Goal: Task Accomplishment & Management: Complete application form

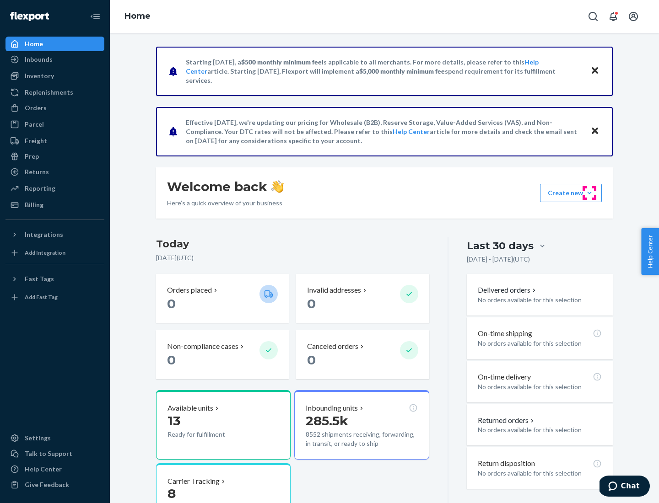
click at [589, 193] on button "Create new Create new inbound Create new order Create new product" at bounding box center [571, 193] width 62 height 18
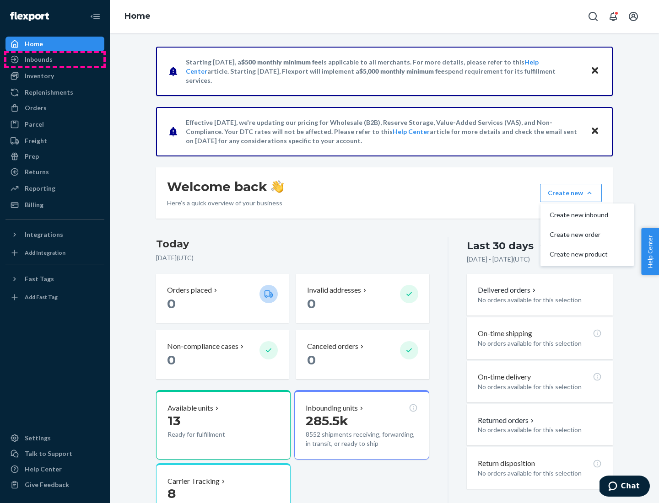
click at [55, 59] on div "Inbounds" at bounding box center [54, 59] width 97 height 13
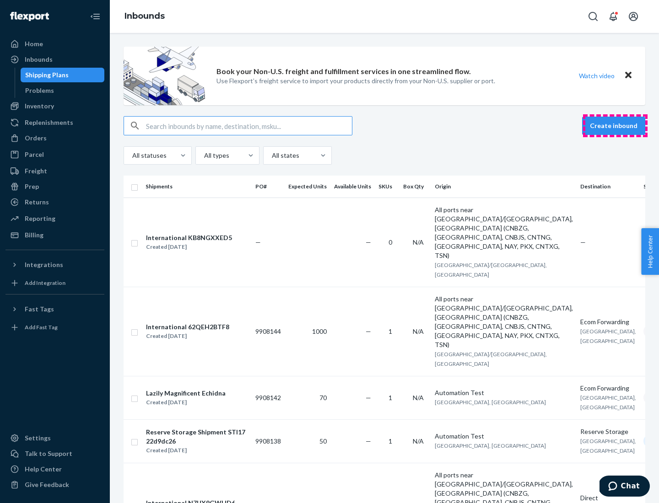
click at [615, 126] on button "Create inbound" at bounding box center [613, 126] width 63 height 18
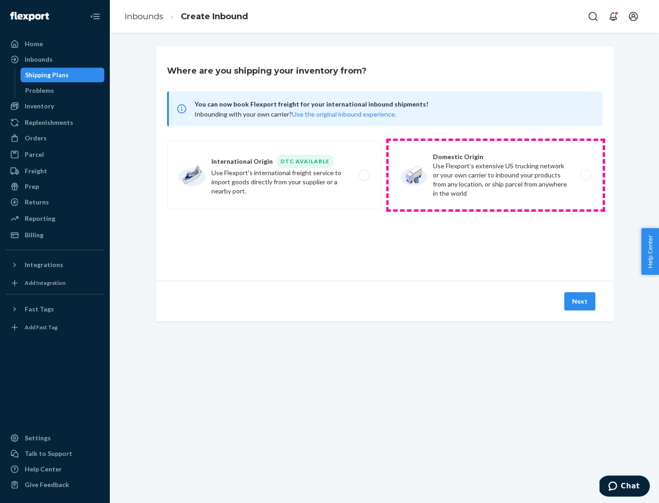
click at [495, 175] on label "Domestic Origin Use Flexport’s extensive US trucking network or your own carrie…" at bounding box center [495, 175] width 214 height 69
click at [585, 175] on input "Domestic Origin Use Flexport’s extensive US trucking network or your own carrie…" at bounding box center [588, 175] width 6 height 6
radio input "true"
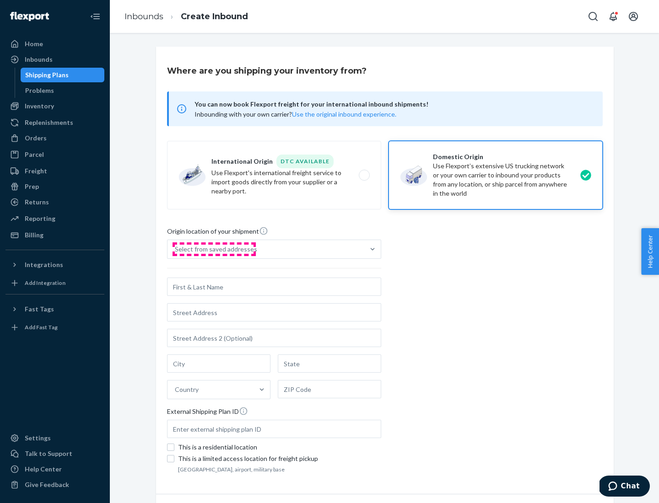
click at [214, 249] on div "Select from saved addresses" at bounding box center [216, 249] width 82 height 9
click at [176, 249] on input "Select from saved addresses" at bounding box center [175, 249] width 1 height 9
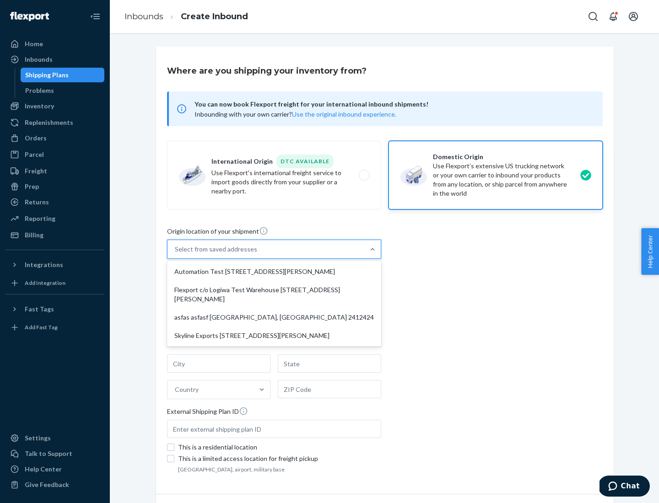
scroll to position [4, 0]
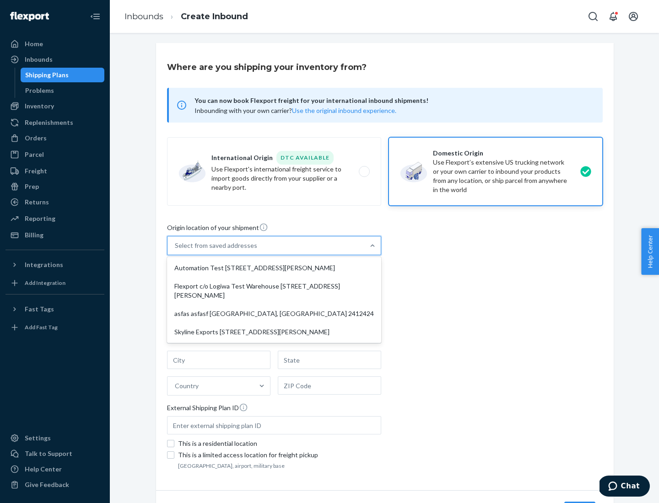
click at [274, 268] on div "Automation Test [STREET_ADDRESS][PERSON_NAME]" at bounding box center [274, 268] width 210 height 18
click at [176, 250] on input "option Automation Test [STREET_ADDRESS][PERSON_NAME] focused, 1 of 4. 4 results…" at bounding box center [175, 245] width 1 height 9
type input "Automation Test"
type input "9th Floor"
type input "[GEOGRAPHIC_DATA]"
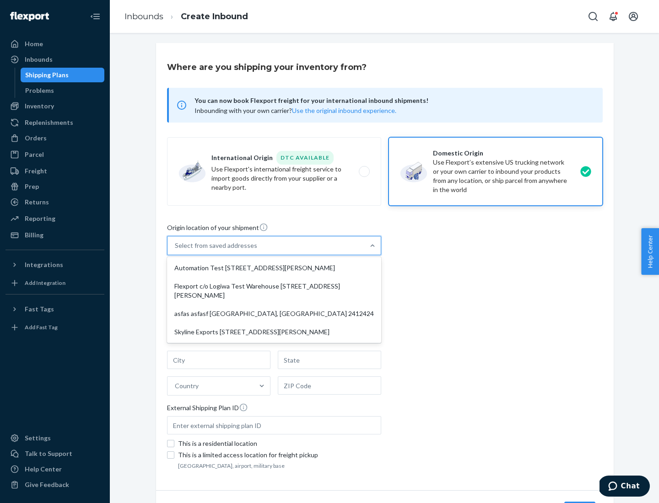
type input "CA"
type input "94104"
type input "[STREET_ADDRESS][PERSON_NAME]"
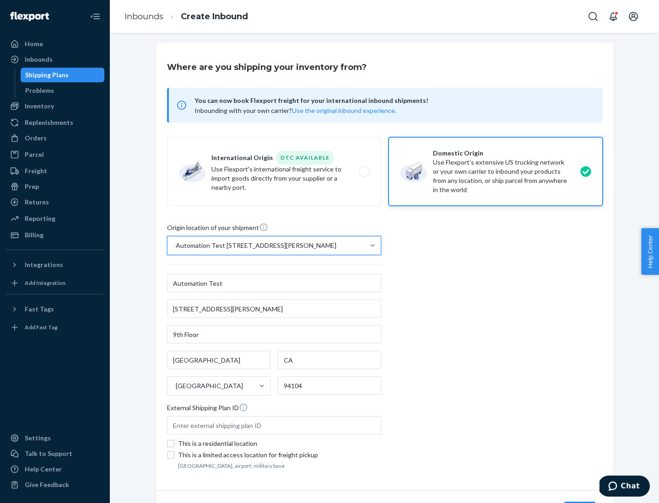
scroll to position [54, 0]
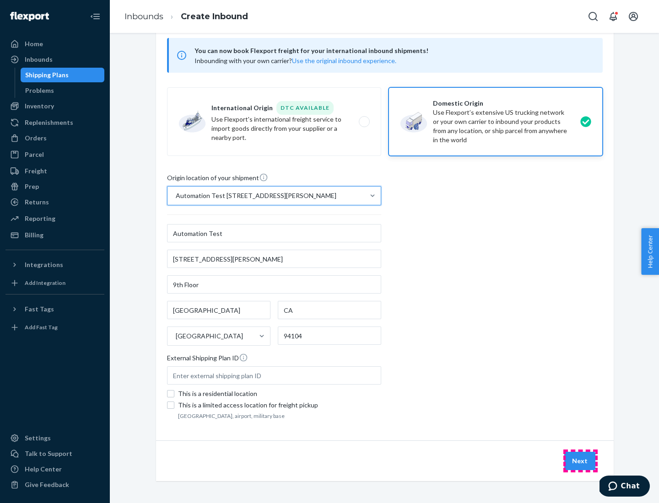
click at [580, 461] on button "Next" at bounding box center [579, 461] width 31 height 18
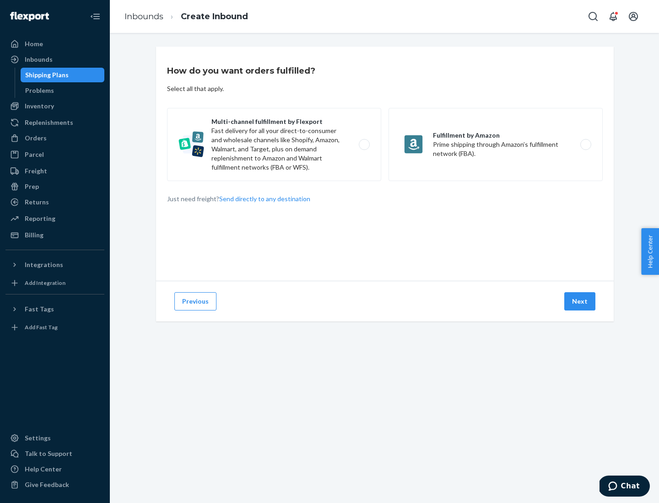
click at [274, 145] on label "Multi-channel fulfillment by Flexport Fast delivery for all your direct-to-cons…" at bounding box center [274, 144] width 214 height 73
click at [364, 145] on input "Multi-channel fulfillment by Flexport Fast delivery for all your direct-to-cons…" at bounding box center [367, 145] width 6 height 6
radio input "true"
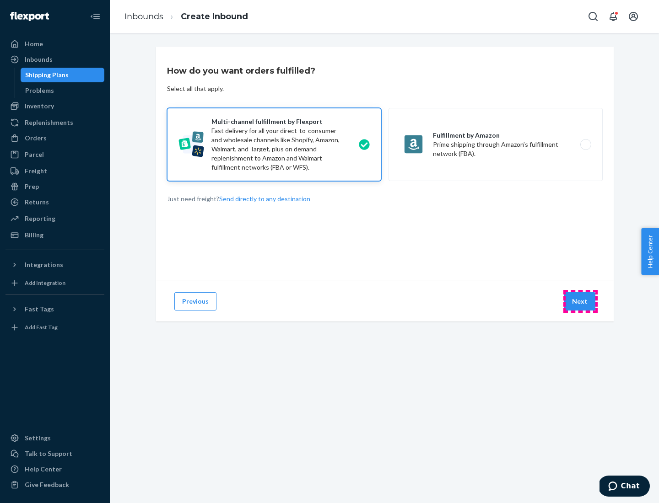
click at [580, 301] on button "Next" at bounding box center [579, 301] width 31 height 18
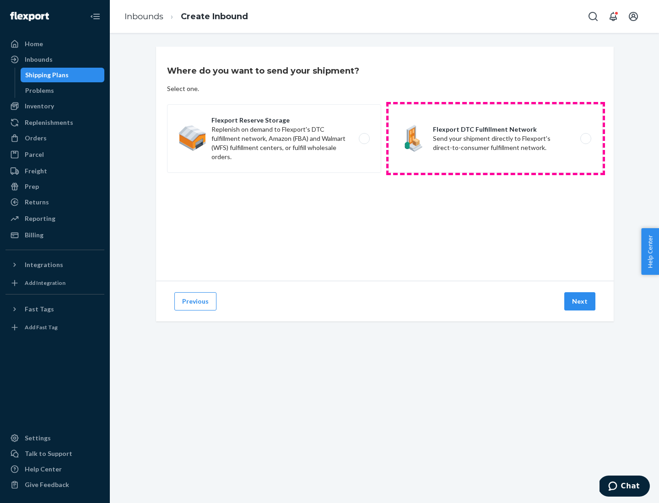
click at [495, 139] on label "Flexport DTC Fulfillment Network Send your shipment directly to Flexport's dire…" at bounding box center [495, 138] width 214 height 69
click at [585, 139] on input "Flexport DTC Fulfillment Network Send your shipment directly to Flexport's dire…" at bounding box center [588, 139] width 6 height 6
radio input "true"
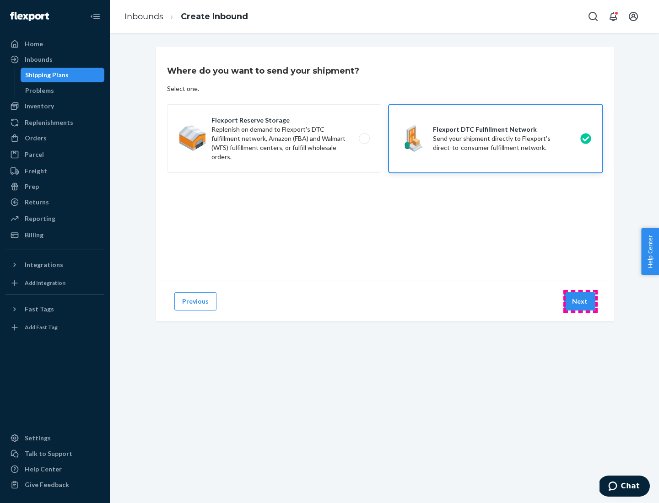
click at [580, 301] on button "Next" at bounding box center [579, 301] width 31 height 18
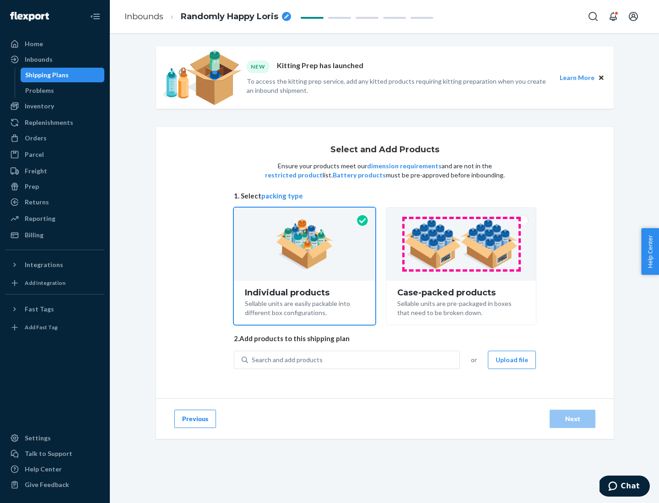
click at [461, 244] on img at bounding box center [461, 244] width 114 height 50
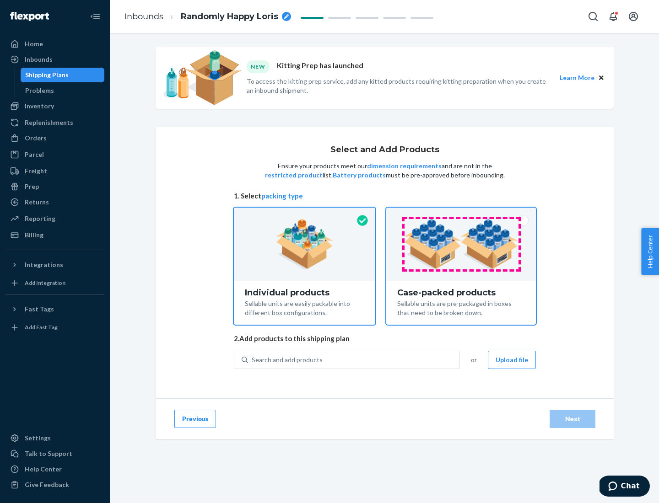
click at [461, 214] on input "Case-packed products Sellable units are pre-packaged in boxes that need to be b…" at bounding box center [461, 211] width 6 height 6
radio input "true"
radio input "false"
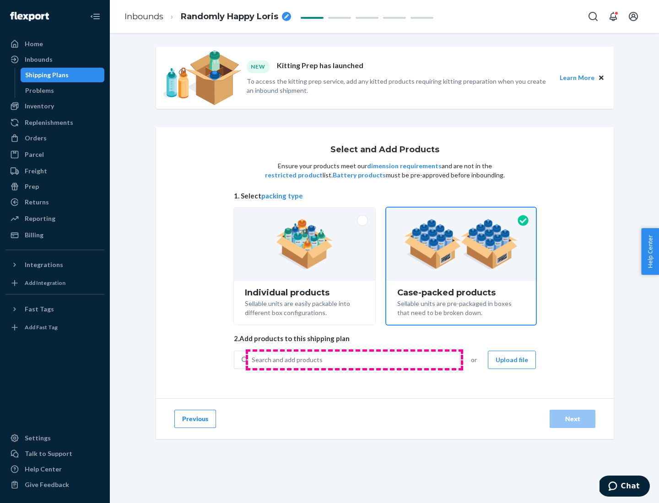
click at [354, 359] on div "Search and add products" at bounding box center [353, 360] width 211 height 16
click at [252, 359] on input "Search and add products" at bounding box center [252, 359] width 1 height 9
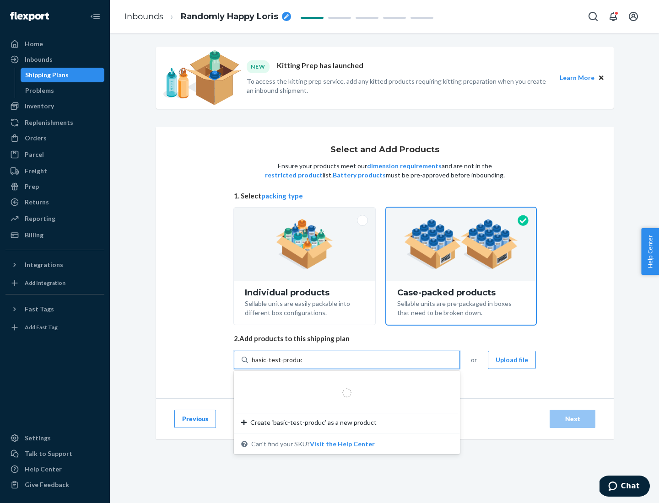
type input "basic-test-product-1"
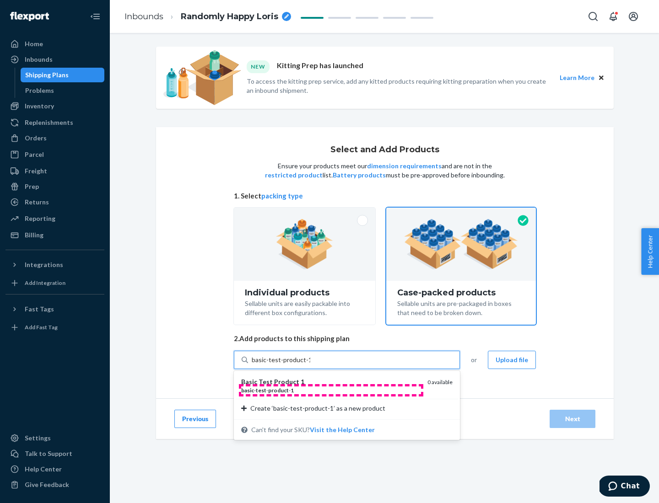
click at [331, 390] on div "basic - test - product - 1" at bounding box center [330, 390] width 179 height 8
click at [310, 364] on input "basic-test-product-1" at bounding box center [281, 359] width 59 height 9
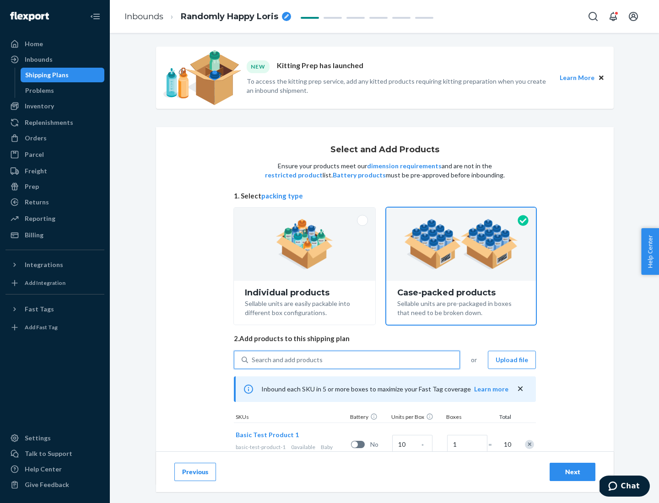
scroll to position [33, 0]
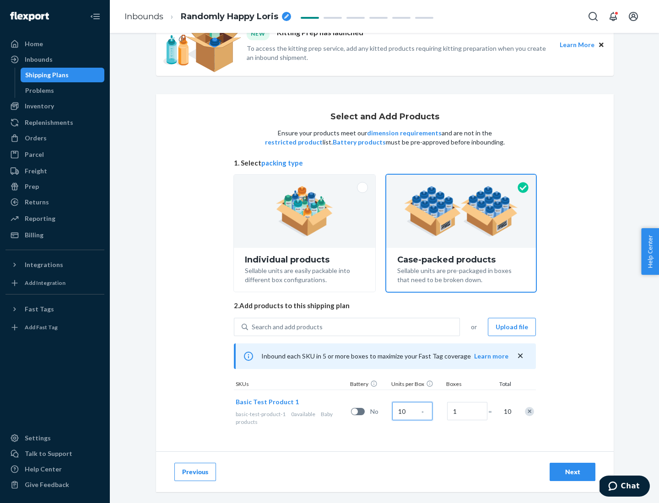
type input "10"
type input "7"
click at [572, 472] on div "Next" at bounding box center [572, 471] width 30 height 9
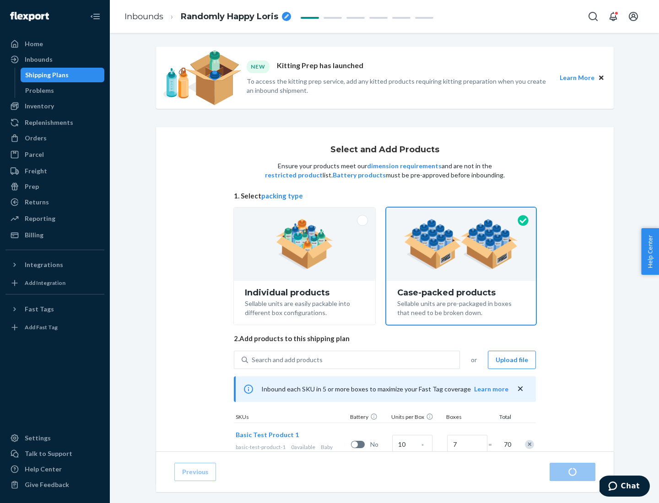
radio input "true"
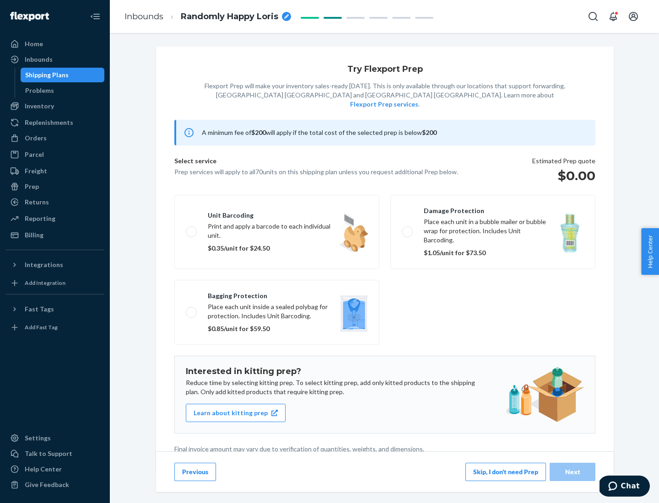
scroll to position [2, 0]
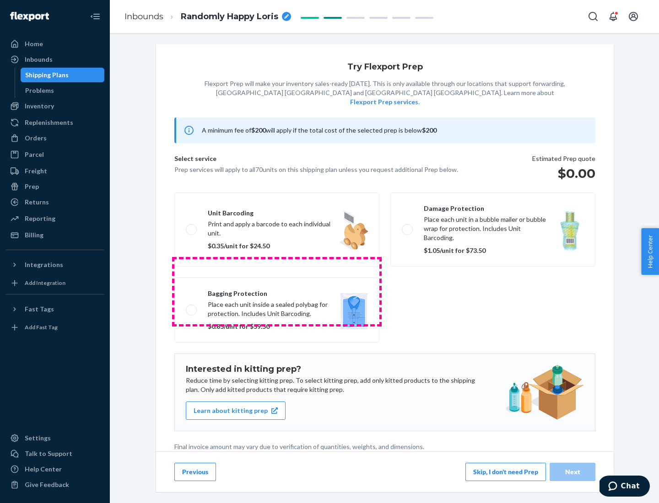
click at [277, 291] on label "Bagging protection Place each unit inside a sealed polybag for protection. Incl…" at bounding box center [276, 310] width 205 height 65
click at [192, 307] on input "Bagging protection Place each unit inside a sealed polybag for protection. Incl…" at bounding box center [189, 310] width 6 height 6
checkbox input "true"
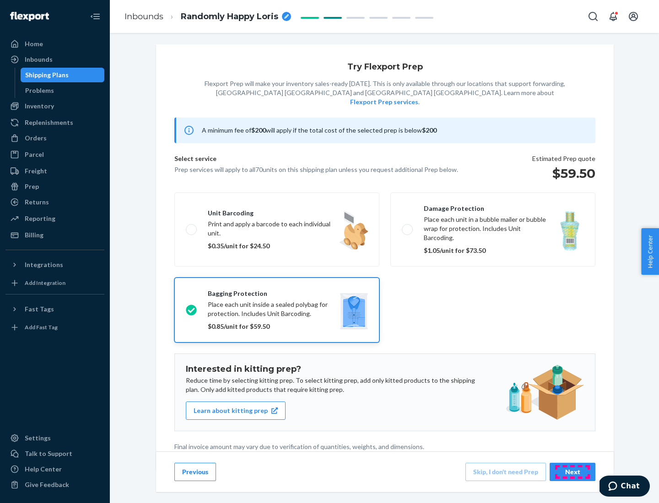
click at [572, 471] on div "Next" at bounding box center [572, 471] width 30 height 9
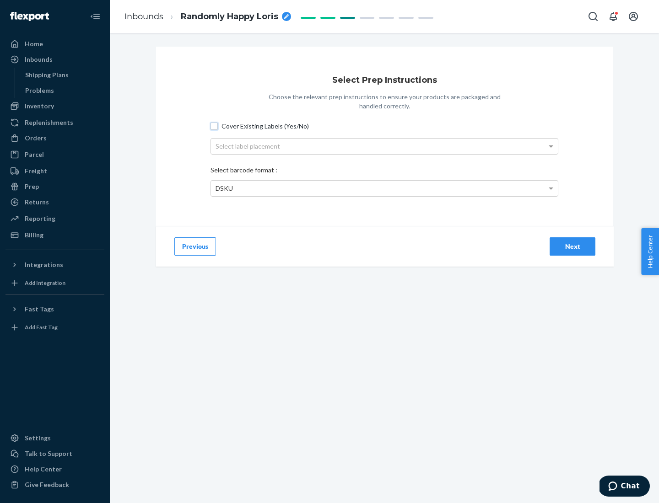
click at [214, 126] on input "Cover Existing Labels (Yes/No)" at bounding box center [213, 126] width 7 height 7
checkbox input "true"
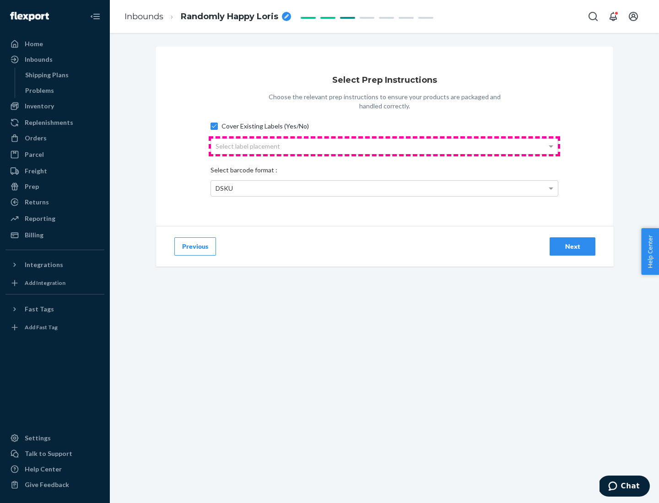
click at [384, 146] on div "Select label placement" at bounding box center [384, 147] width 347 height 16
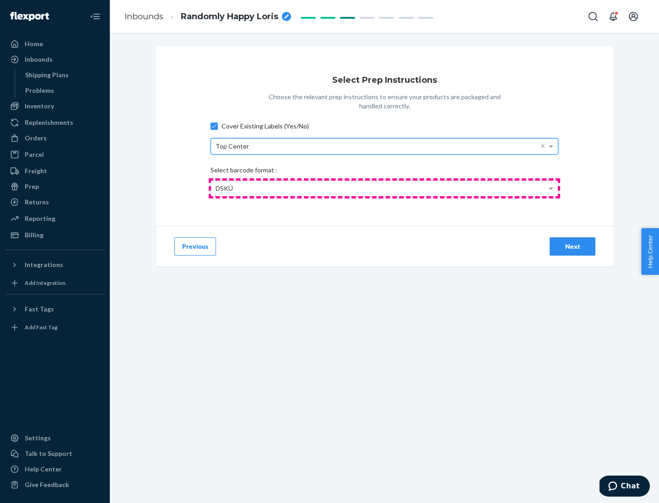
click at [384, 188] on div "DSKU" at bounding box center [384, 189] width 347 height 16
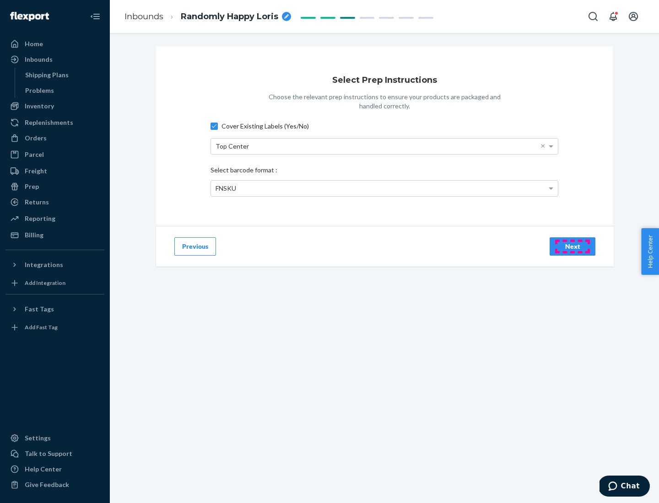
click at [572, 246] on div "Next" at bounding box center [572, 246] width 30 height 9
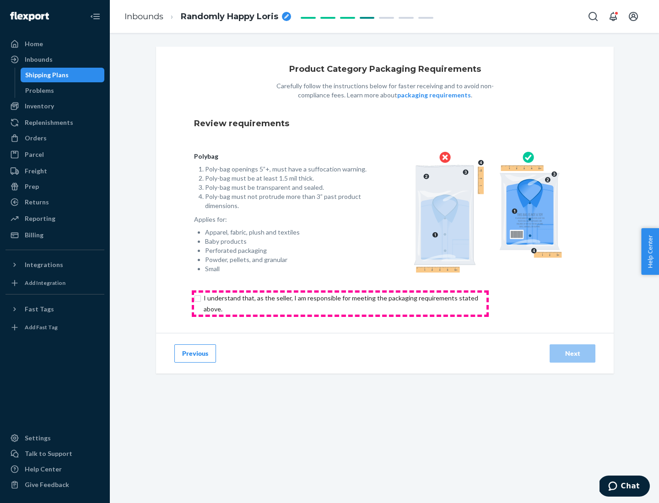
click at [340, 303] on input "checkbox" at bounding box center [346, 304] width 304 height 22
checkbox input "true"
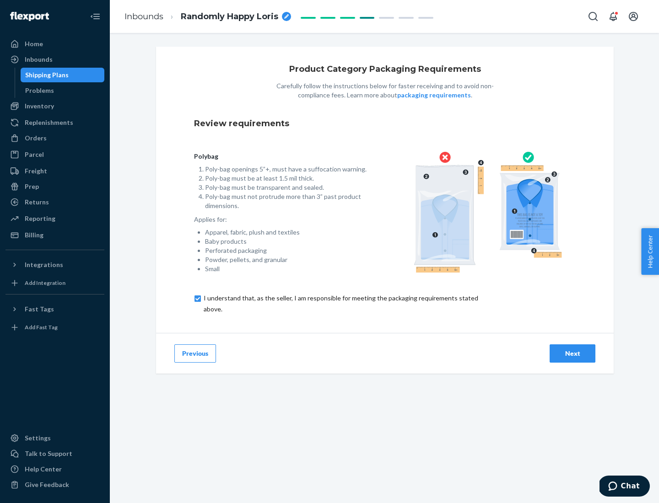
click at [572, 353] on div "Next" at bounding box center [572, 353] width 30 height 9
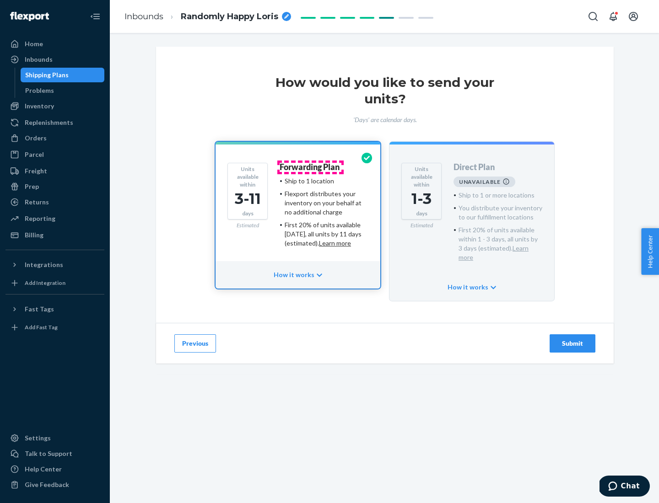
click at [310, 167] on h4 "Forwarding Plan" at bounding box center [309, 167] width 60 height 9
click at [572, 339] on div "Submit" at bounding box center [572, 343] width 30 height 9
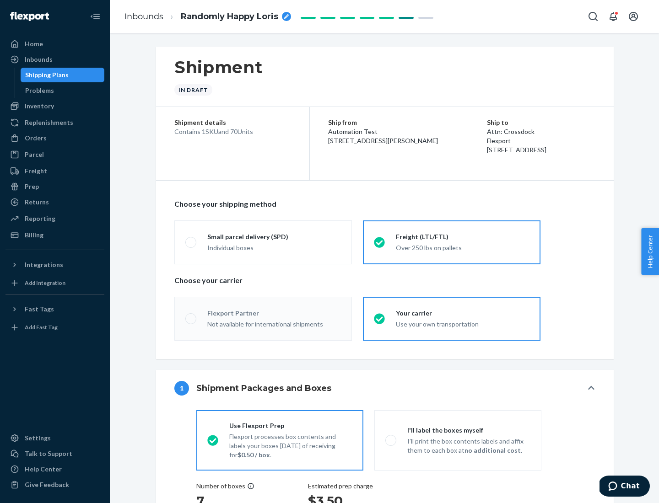
radio input "true"
radio input "false"
radio input "true"
radio input "false"
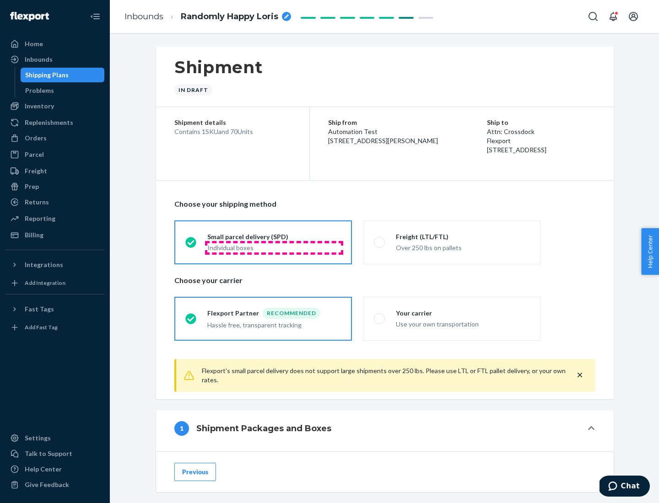
click at [274, 247] on div "Individual boxes" at bounding box center [274, 247] width 134 height 9
click at [191, 245] on input "Small parcel delivery (SPD) Individual boxes" at bounding box center [188, 242] width 6 height 6
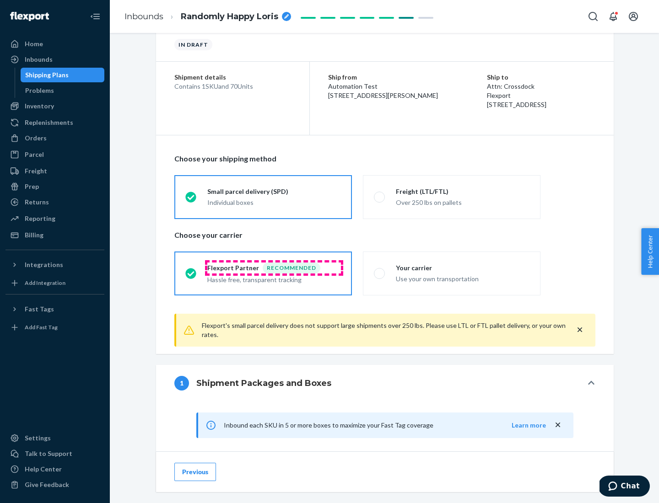
click at [274, 268] on div "Recommended" at bounding box center [291, 267] width 58 height 11
click at [191, 270] on input "Flexport Partner Recommended Hassle free, transparent tracking" at bounding box center [188, 273] width 6 height 6
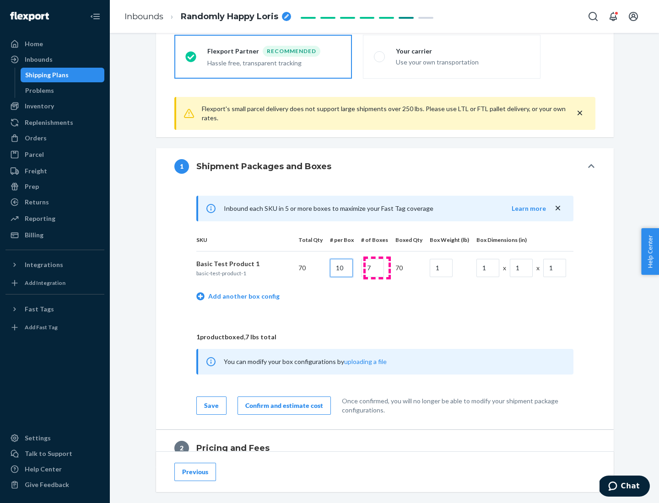
type input "10"
type input "7"
type input "1"
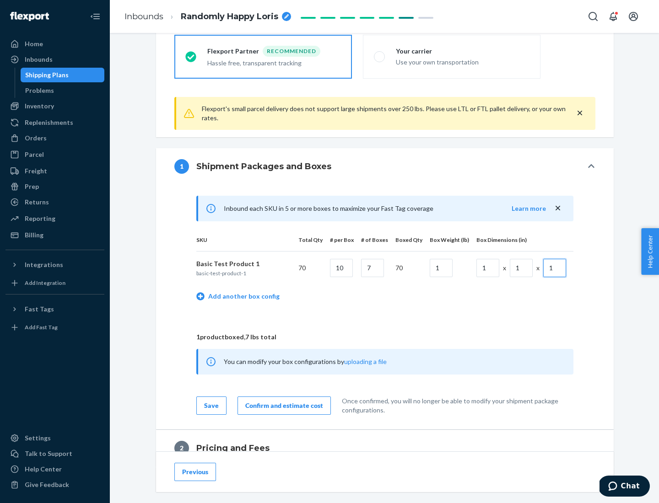
scroll to position [400, 0]
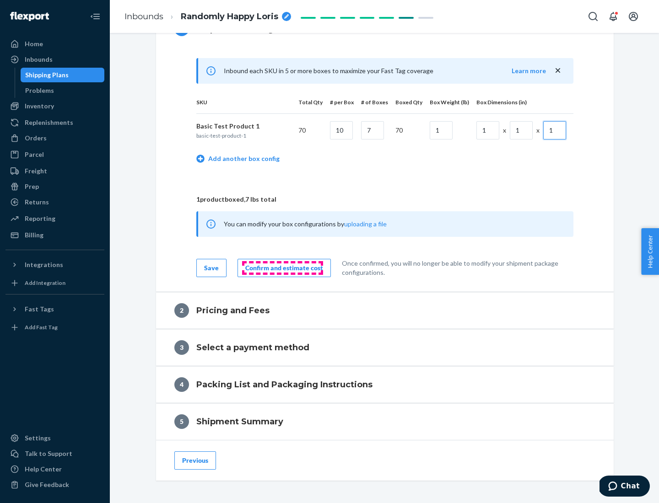
type input "1"
click at [282, 268] on div "Confirm and estimate cost" at bounding box center [284, 267] width 78 height 9
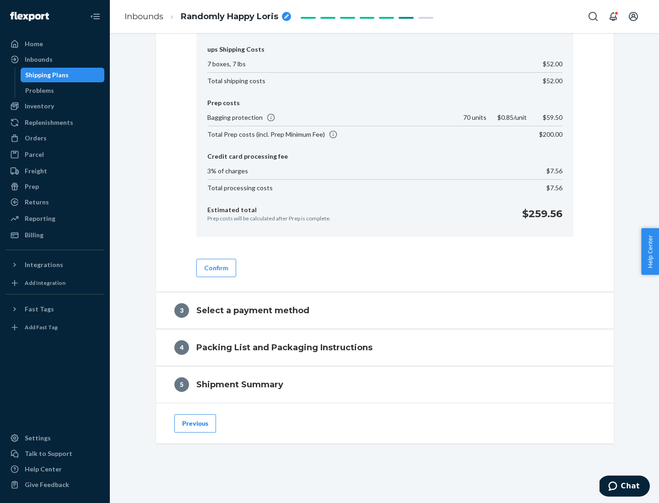
click at [215, 268] on button "Confirm" at bounding box center [216, 268] width 40 height 18
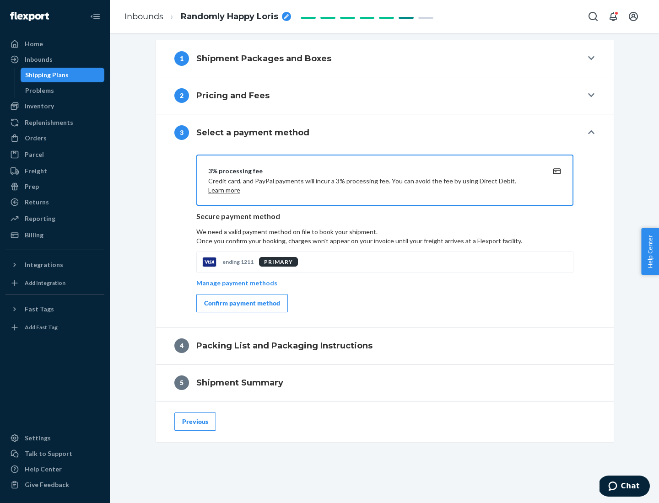
scroll to position [370, 0]
click at [241, 303] on div "Confirm payment method" at bounding box center [242, 303] width 76 height 9
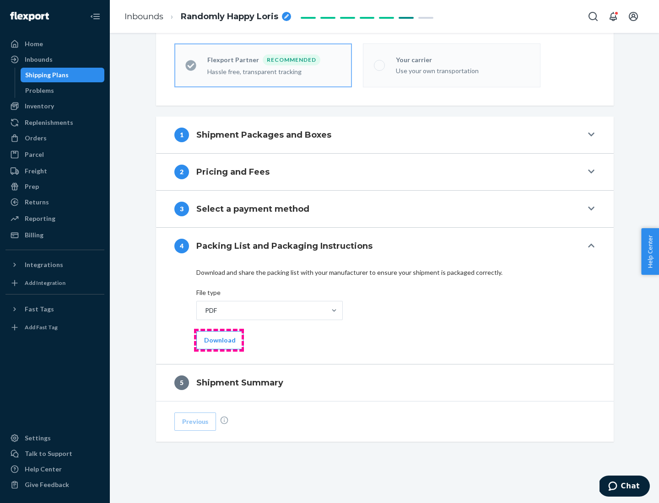
click at [219, 340] on button "Download" at bounding box center [219, 340] width 47 height 18
